Goal: Transaction & Acquisition: Purchase product/service

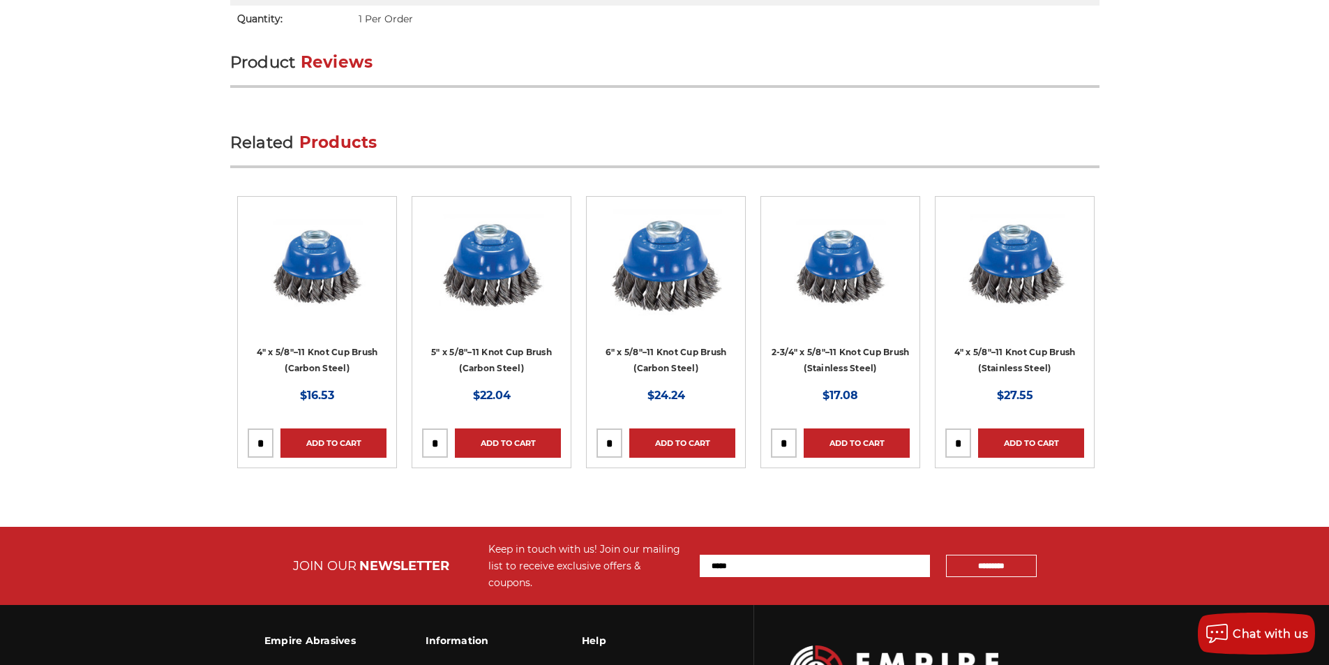
click at [880, 344] on h4 "2-3/4″ x 5/8″–11 Knot Cup Brush (Stainless Steel)" at bounding box center [840, 363] width 139 height 39
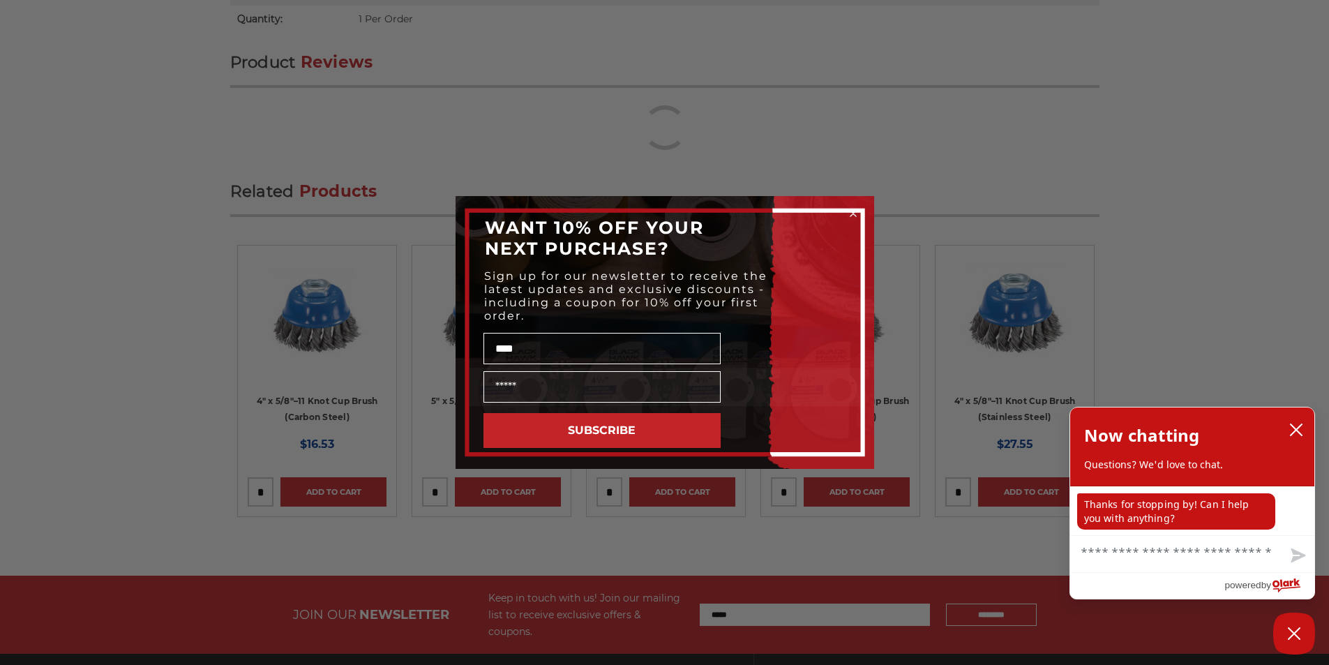
type input "****"
click input "******" at bounding box center [0, 0] width 0 height 0
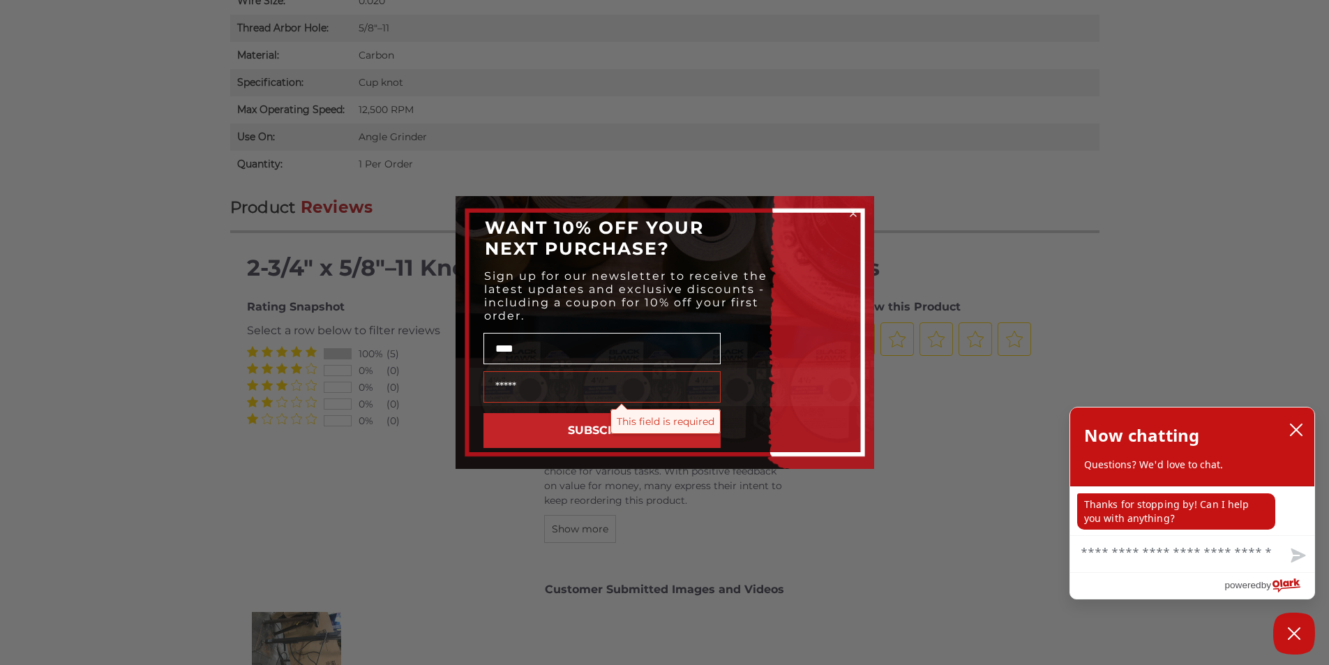
scroll to position [1185, 0]
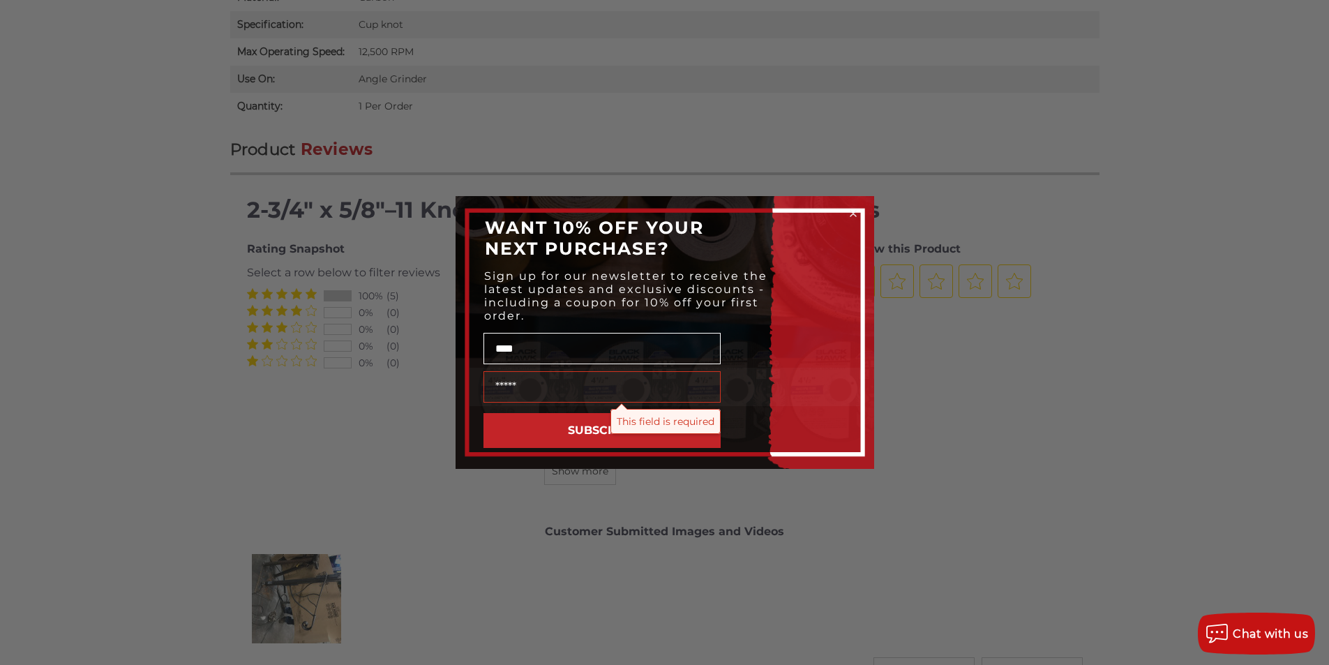
click at [643, 427] on button "SUBSCRIBE" at bounding box center [601, 430] width 237 height 35
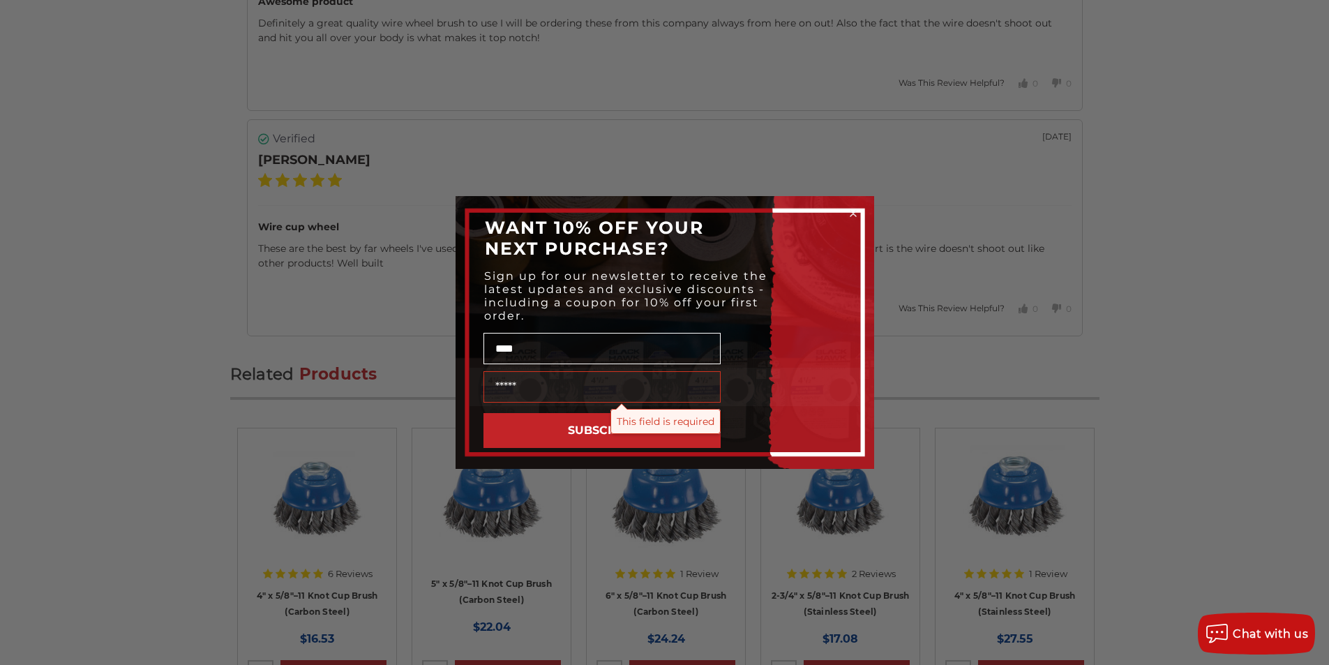
scroll to position [2871, 0]
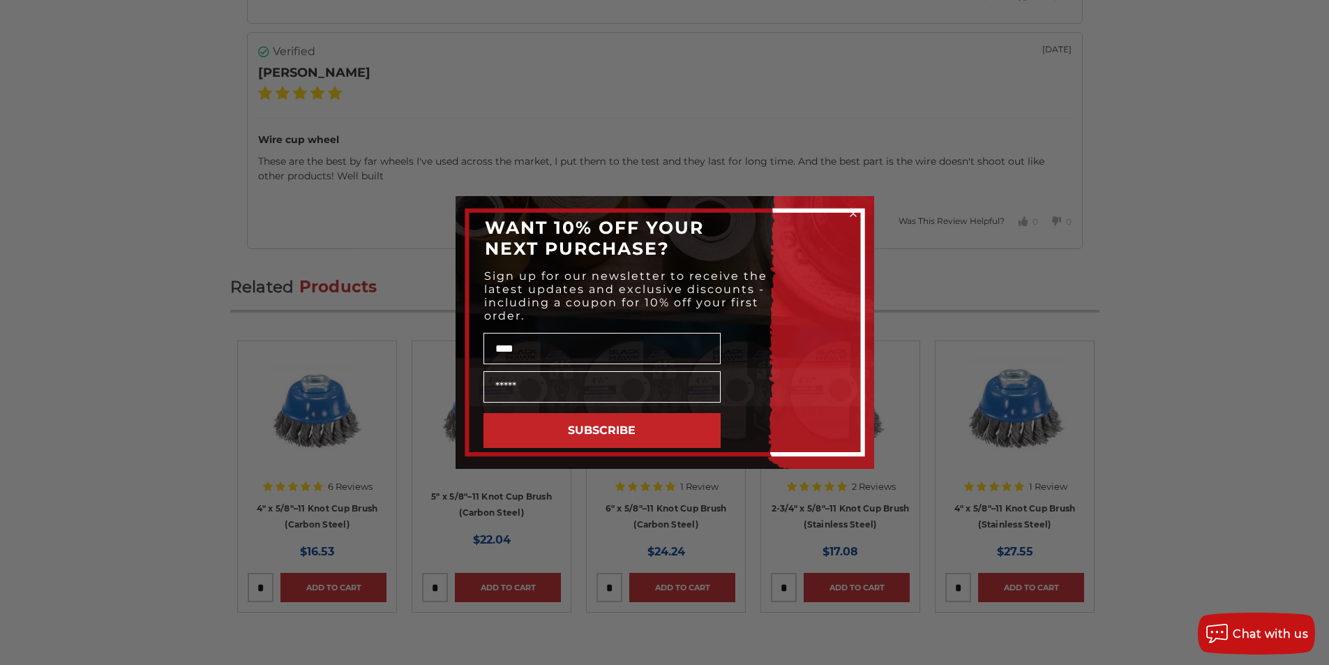
click at [476, 502] on div "Close dialog WANT 10% OFF YOUR NEXT PURCHASE? Sign up for our newsletter to rec…" at bounding box center [664, 332] width 1329 height 665
click at [856, 217] on circle "Close dialog" at bounding box center [852, 213] width 13 height 13
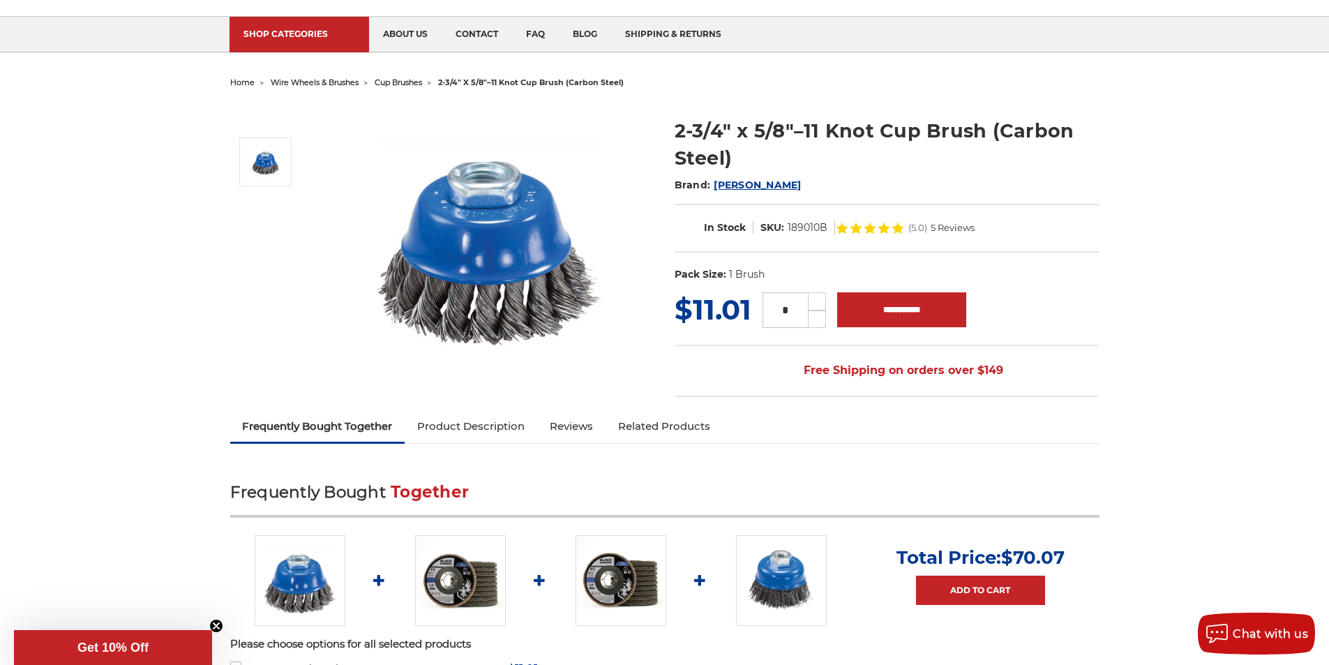
scroll to position [51, 0]
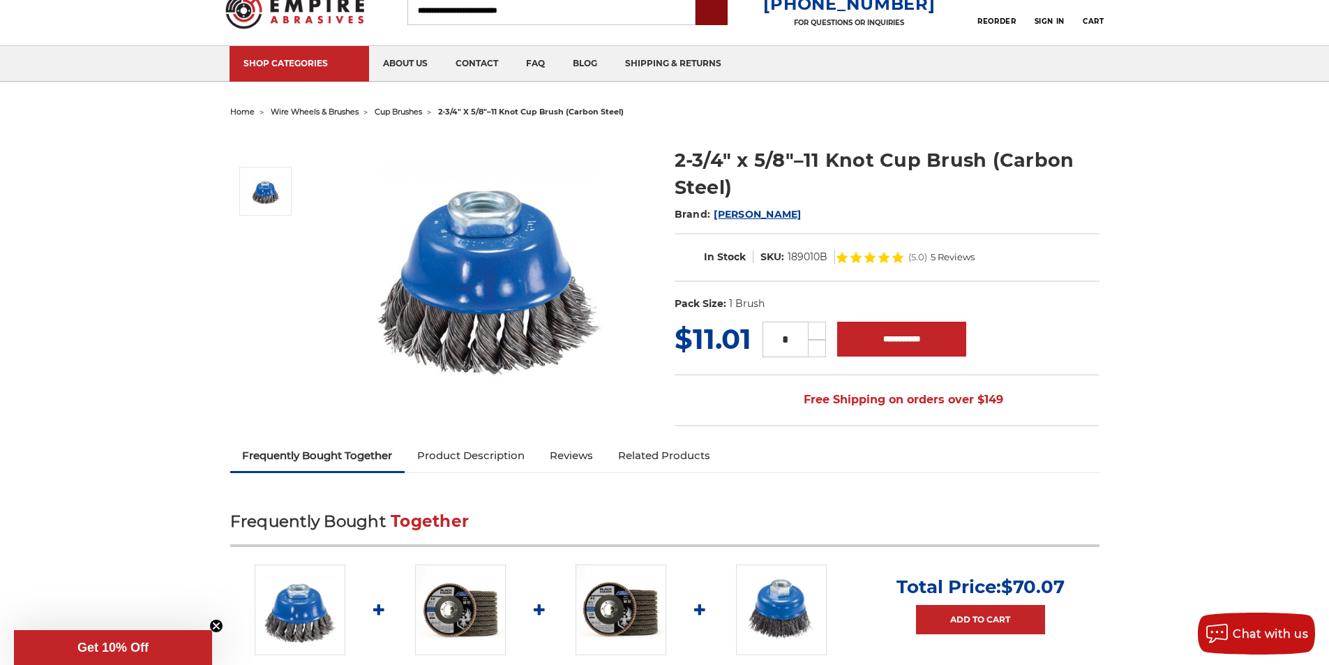
click at [726, 17] on input "submit" at bounding box center [712, 11] width 28 height 28
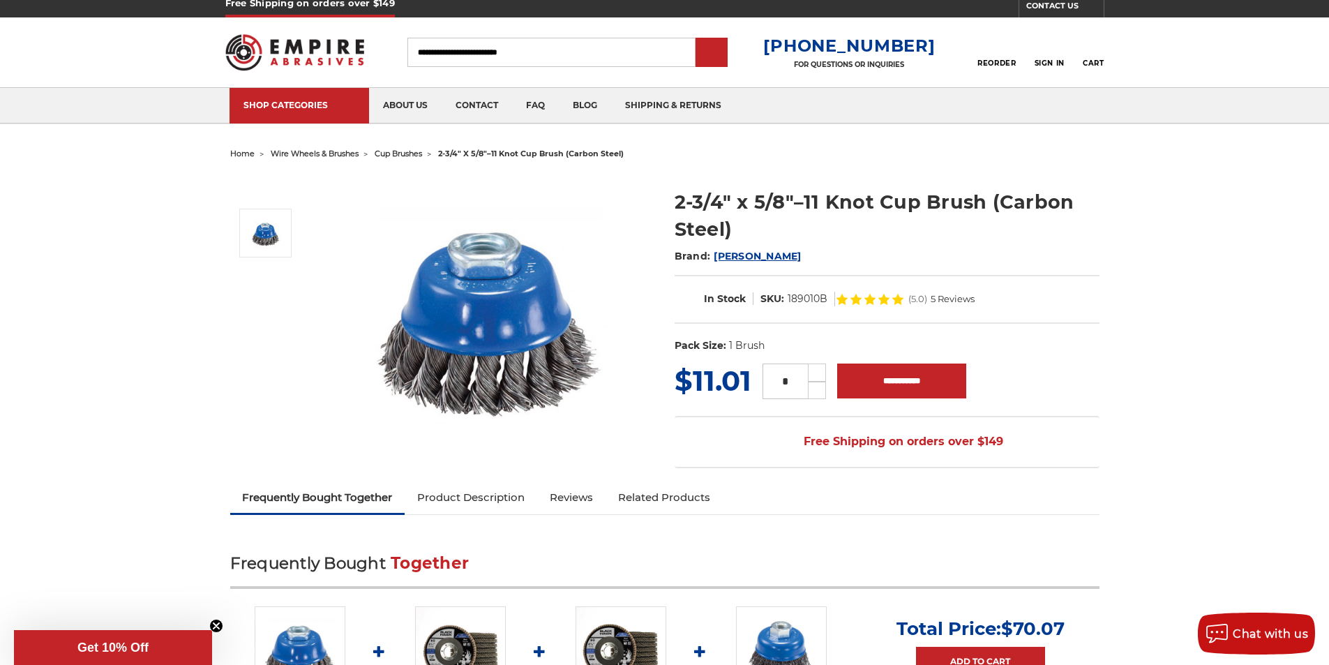
scroll to position [0, 0]
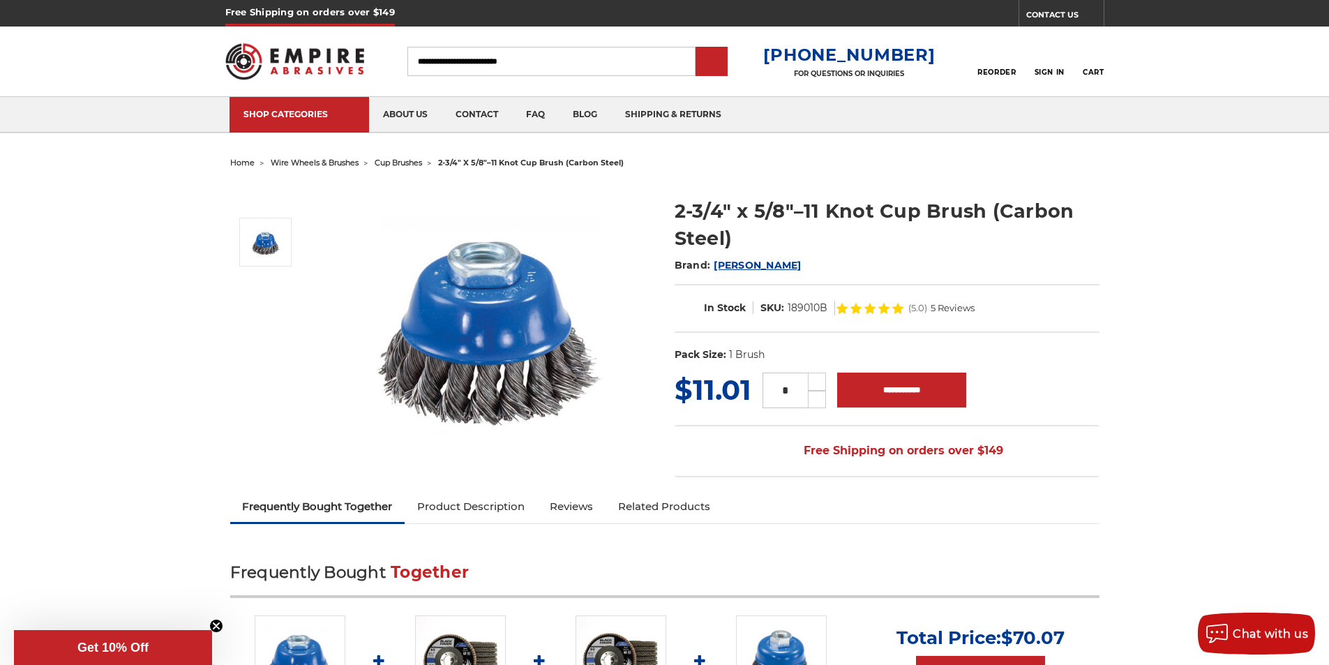
click at [442, 621] on link at bounding box center [460, 660] width 91 height 91
